Goal: Information Seeking & Learning: Learn about a topic

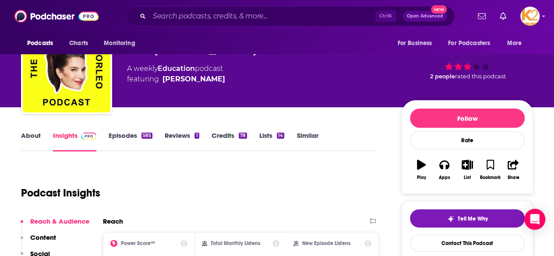
scroll to position [39, 0]
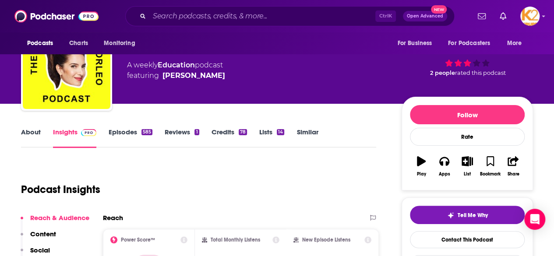
click at [35, 133] on link "About" at bounding box center [31, 138] width 20 height 20
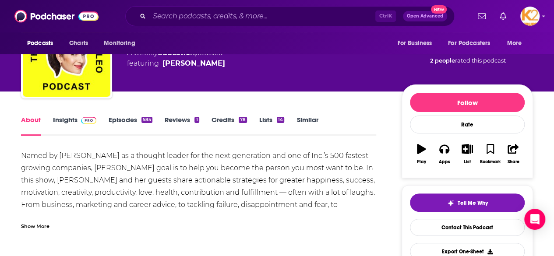
scroll to position [57, 0]
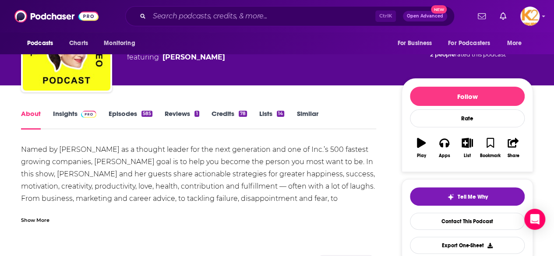
click at [42, 221] on div "Show More" at bounding box center [35, 219] width 28 height 8
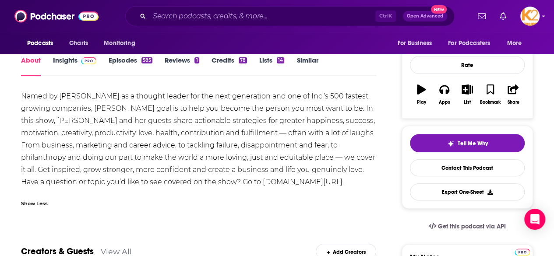
scroll to position [114, 0]
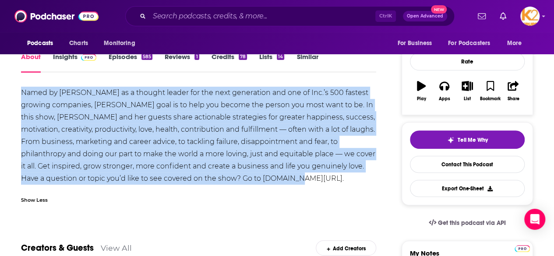
drag, startPoint x: 23, startPoint y: 90, endPoint x: 264, endPoint y: 182, distance: 258.5
click at [264, 182] on div "Named by [PERSON_NAME] as a thought leader for the next generation and one of I…" at bounding box center [198, 136] width 355 height 98
copy div "Named by [PERSON_NAME] as a thought leader for the next generation and one of I…"
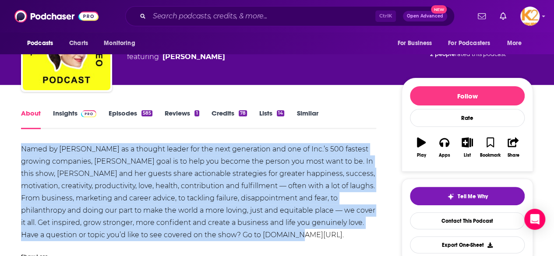
scroll to position [57, 0]
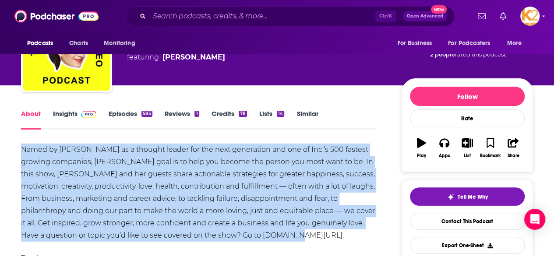
click at [270, 233] on div "Named by [PERSON_NAME] as a thought leader for the next generation and one of I…" at bounding box center [198, 193] width 355 height 98
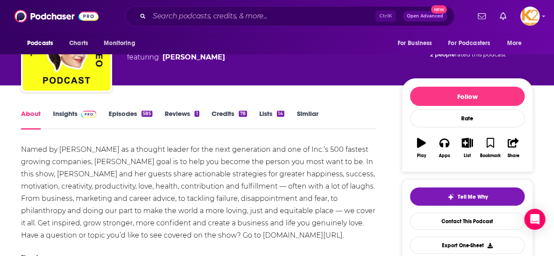
click at [66, 111] on link "Insights" at bounding box center [74, 119] width 43 height 20
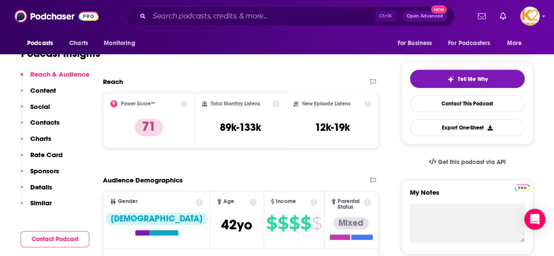
scroll to position [170, 0]
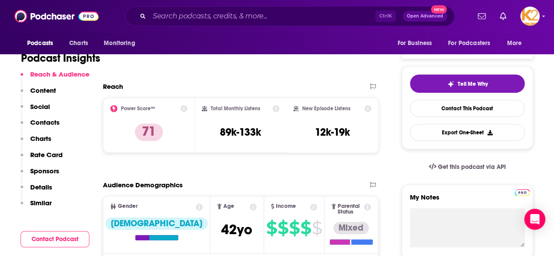
click at [367, 109] on icon at bounding box center [367, 108] width 7 height 7
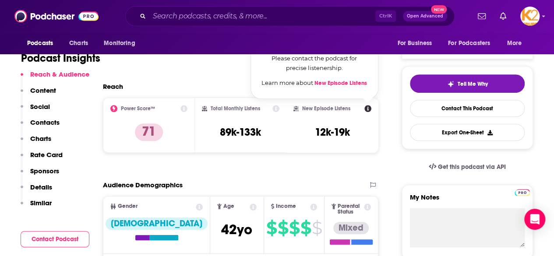
click at [367, 109] on icon at bounding box center [367, 108] width 7 height 7
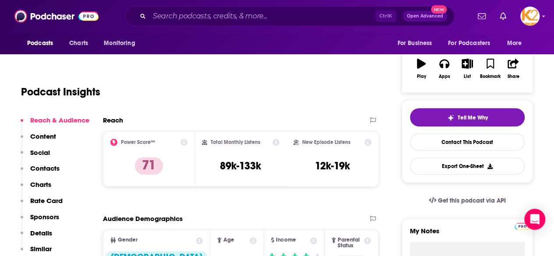
scroll to position [137, 0]
